Goal: Information Seeking & Learning: Learn about a topic

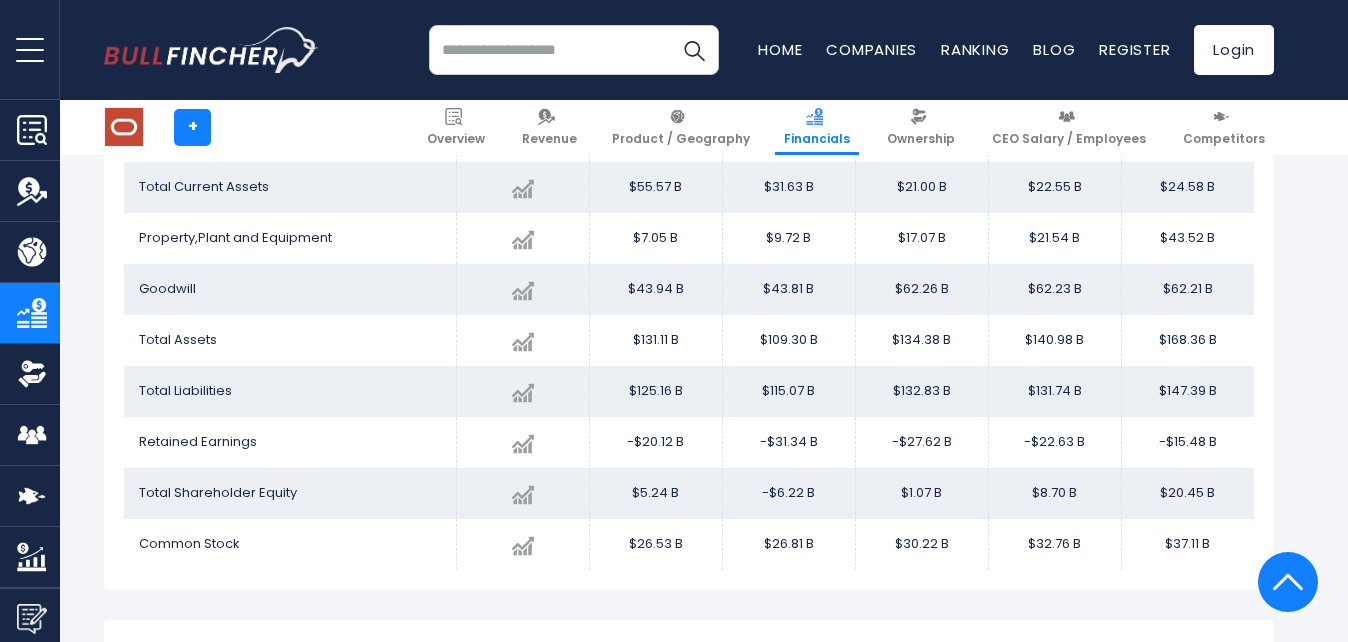
scroll to position [1963, 0]
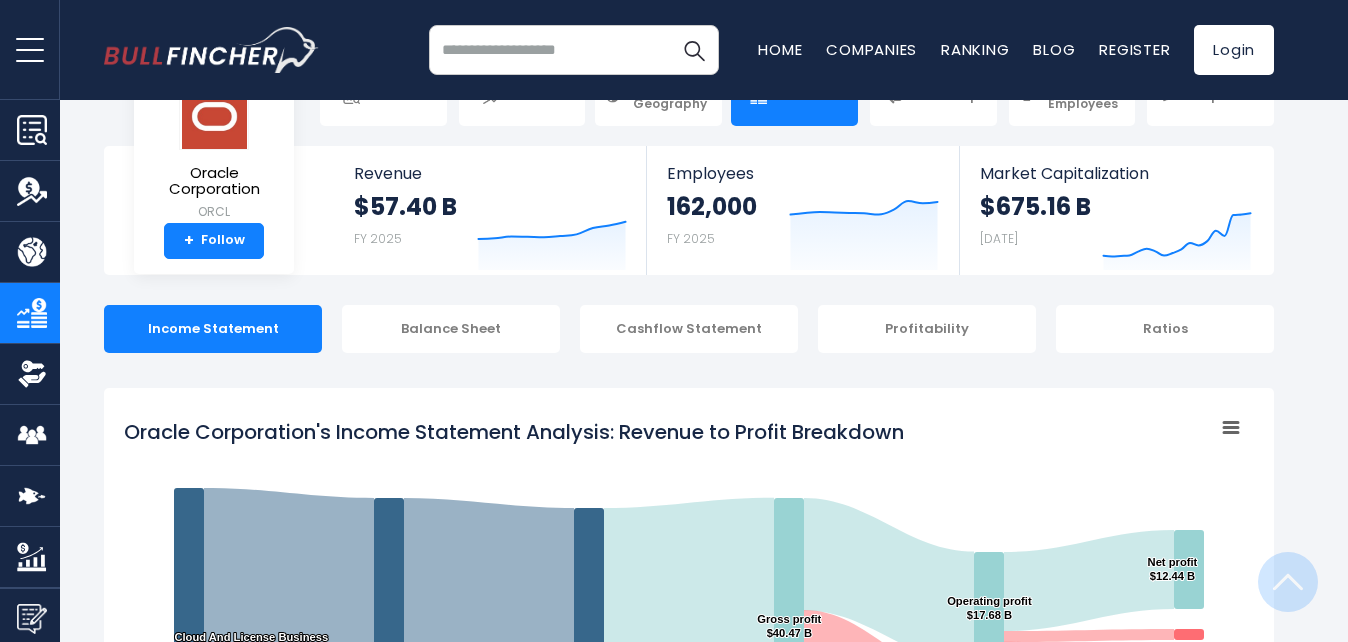
scroll to position [0, 0]
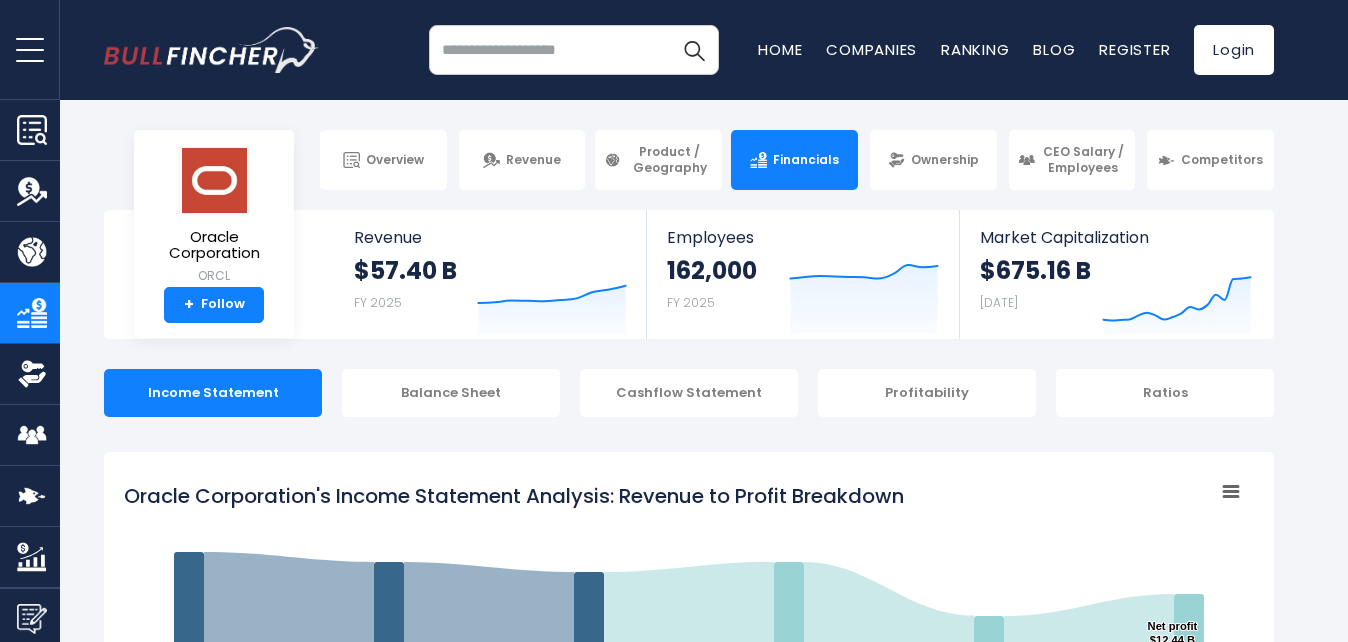
drag, startPoint x: 921, startPoint y: 484, endPoint x: 206, endPoint y: 485, distance: 715.0
drag, startPoint x: 107, startPoint y: 489, endPoint x: 520, endPoint y: 513, distance: 413.7
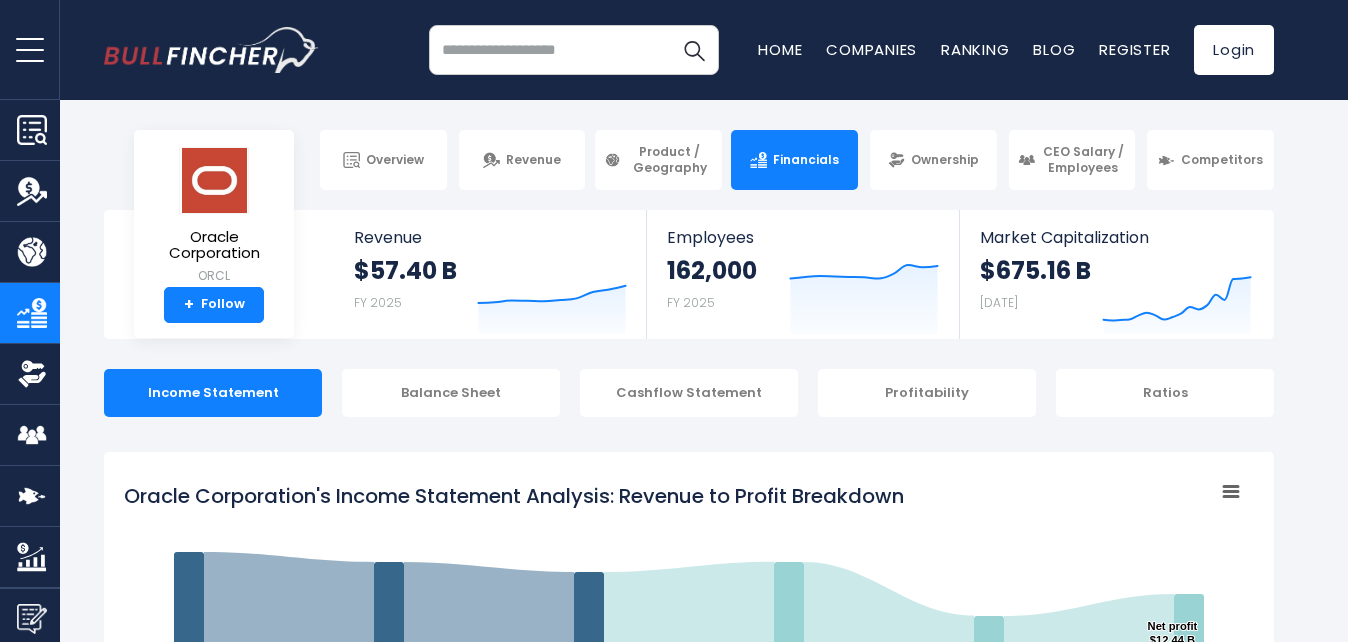
drag, startPoint x: 908, startPoint y: 499, endPoint x: 575, endPoint y: 455, distance: 335.9
click at [323, 487] on tspan "Oracle Corporation's Income Statement Analysis: Revenue to Profit Breakdown" at bounding box center [514, 496] width 780 height 28
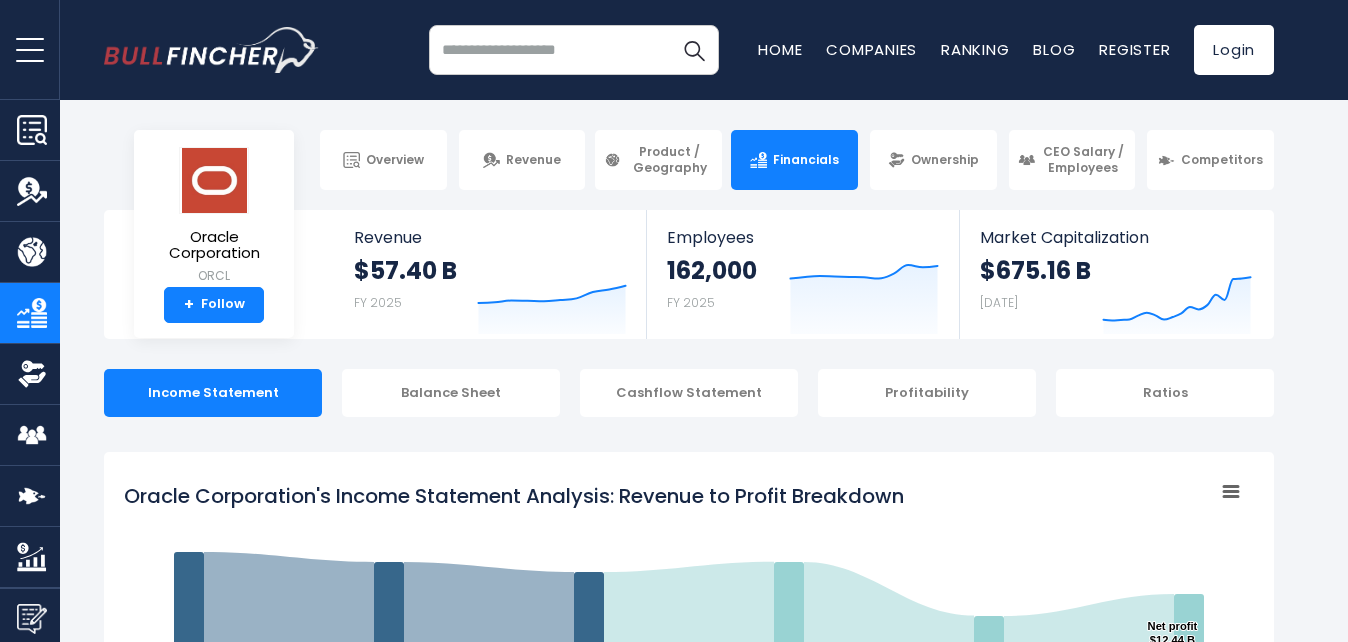
drag, startPoint x: 168, startPoint y: 489, endPoint x: 362, endPoint y: 506, distance: 194.7
click at [362, 506] on tspan "Oracle Corporation's Income Statement Analysis: Revenue to Profit Breakdown" at bounding box center [514, 496] width 780 height 28
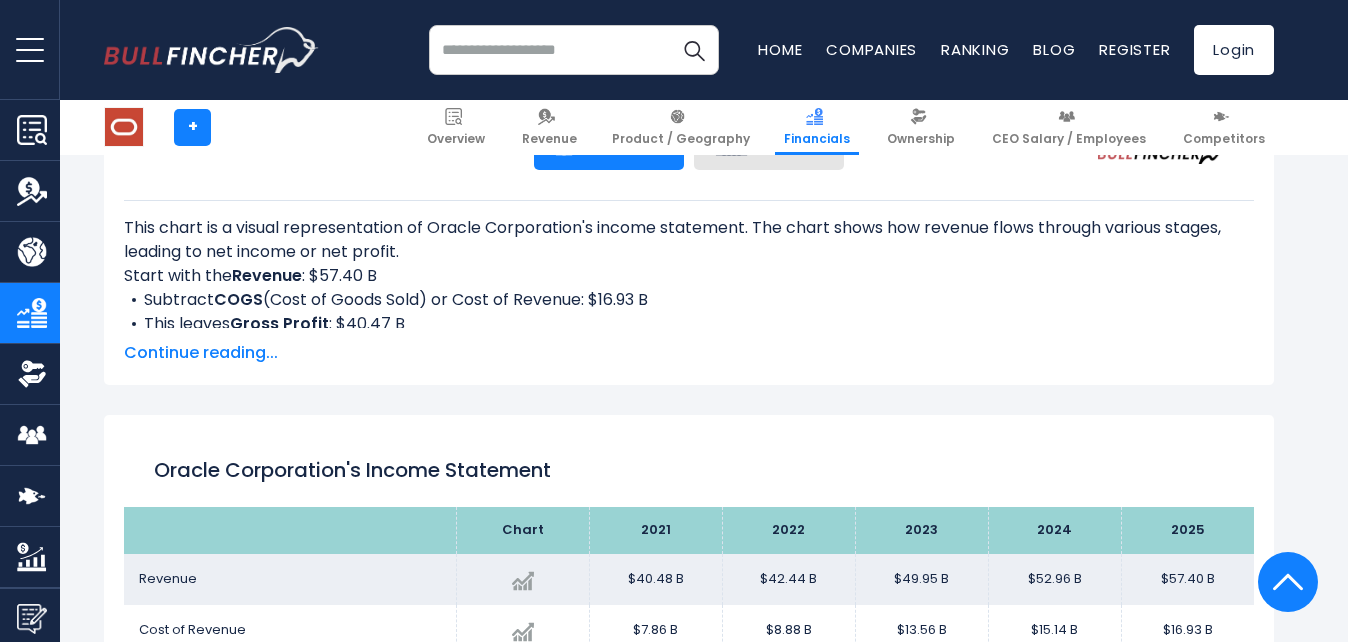
scroll to position [802, 0]
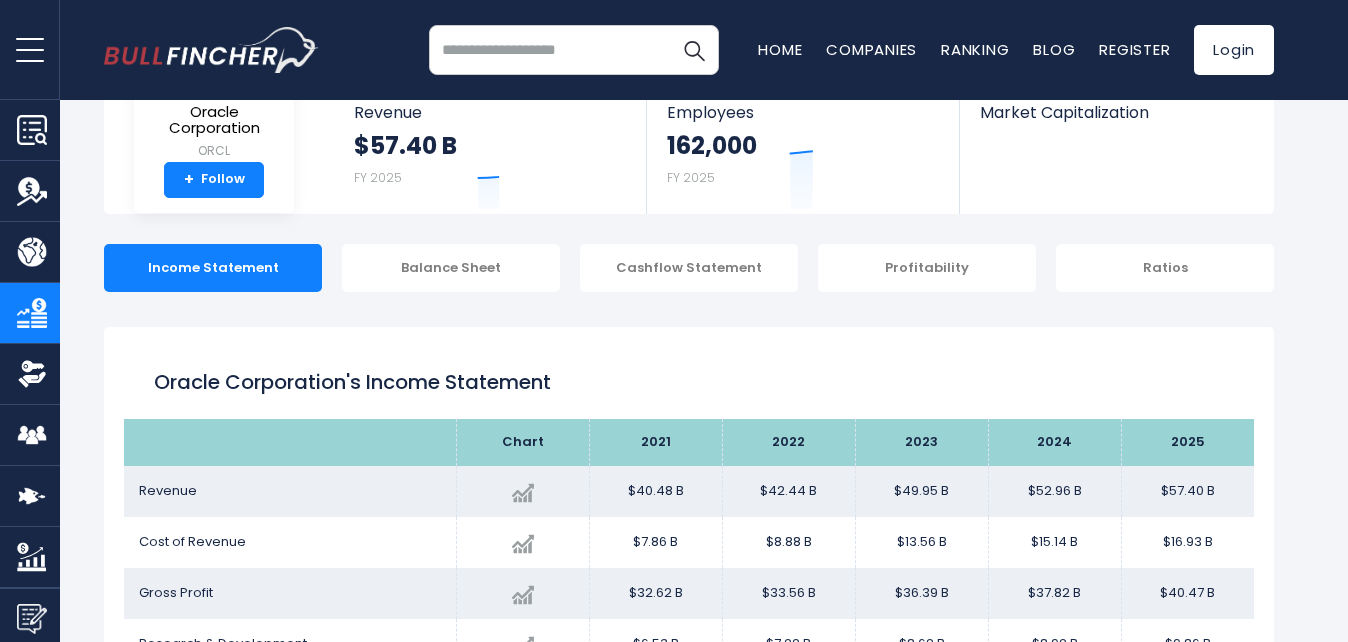
scroll to position [282, 0]
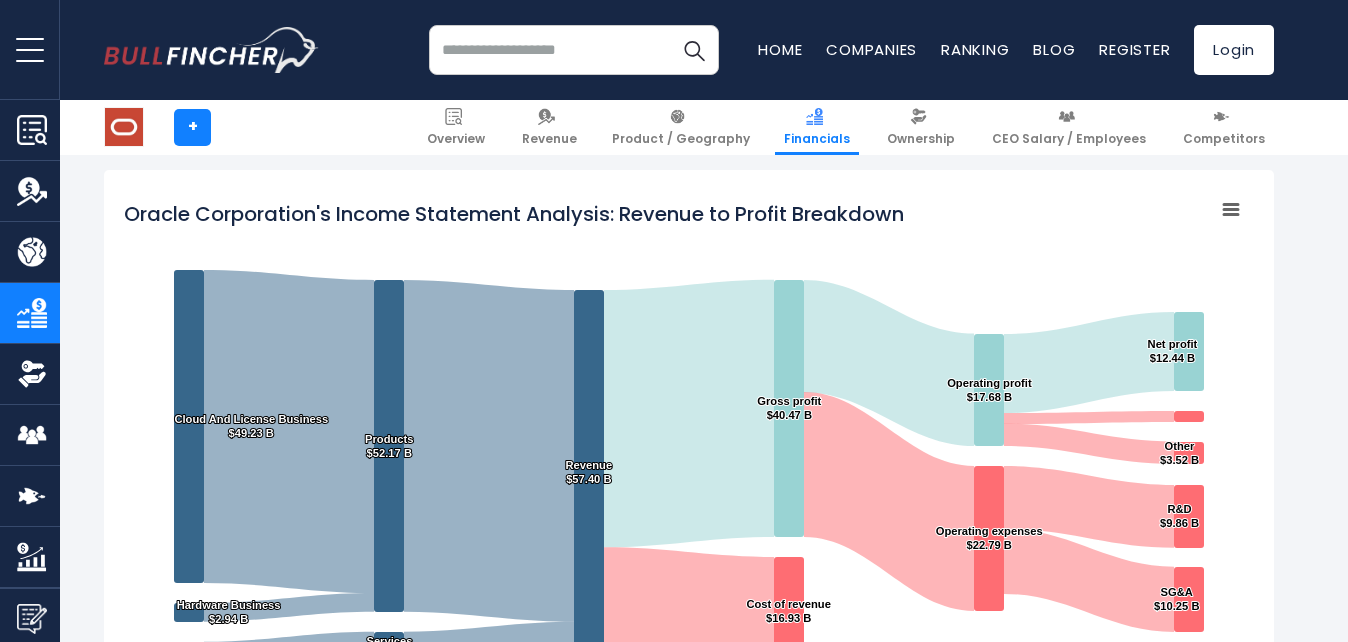
drag, startPoint x: 941, startPoint y: 207, endPoint x: 577, endPoint y: 207, distance: 364.0
click at [577, 207] on icon "Created with Highcharts 12.1.2 Chart context menu Oracle Corporation's Income S…" at bounding box center [689, 440] width 1130 height 500
